Goal: Find specific page/section: Find specific page/section

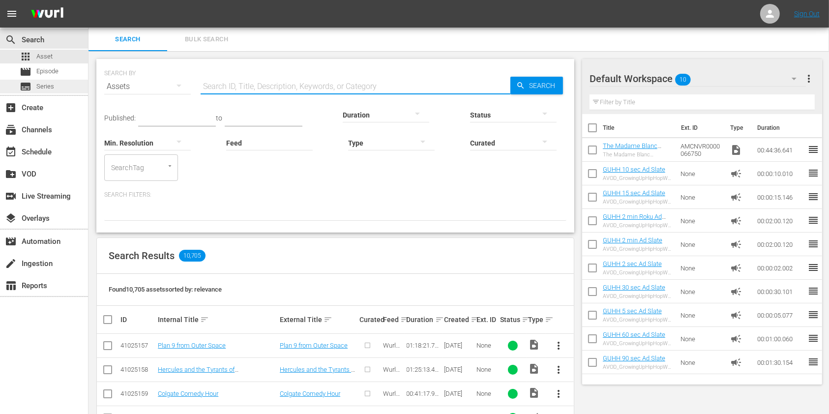
click at [52, 87] on span "Series" at bounding box center [45, 87] width 18 height 10
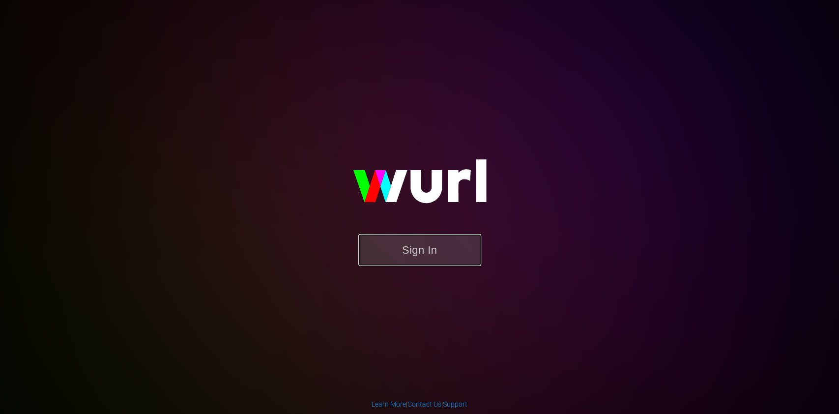
click at [426, 258] on button "Sign In" at bounding box center [419, 250] width 123 height 32
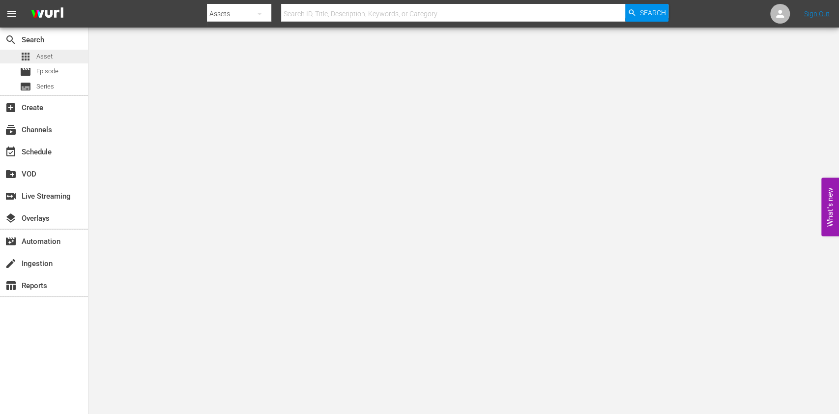
click at [57, 59] on div "apps Asset" at bounding box center [44, 57] width 88 height 14
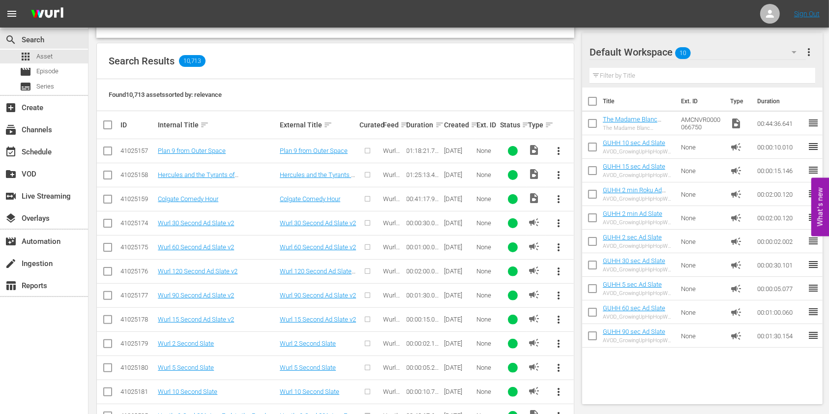
scroll to position [262, 0]
